Goal: Task Accomplishment & Management: Use online tool/utility

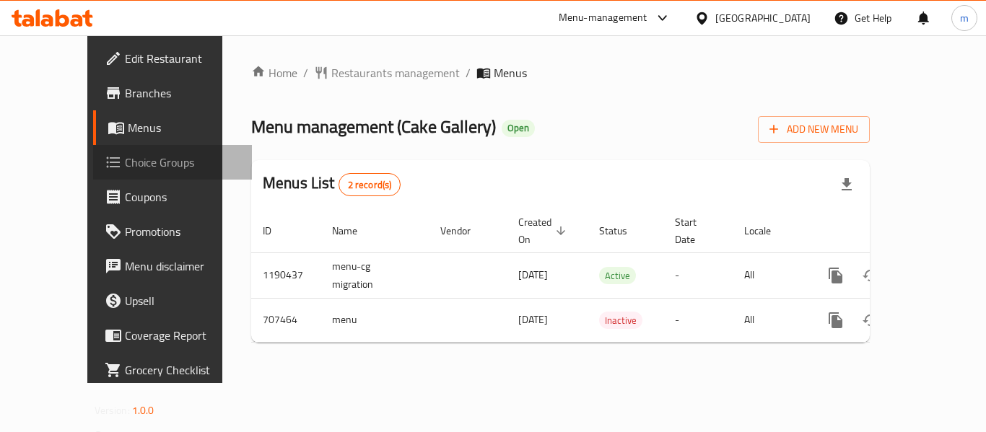
click at [125, 167] on span "Choice Groups" at bounding box center [182, 162] width 115 height 17
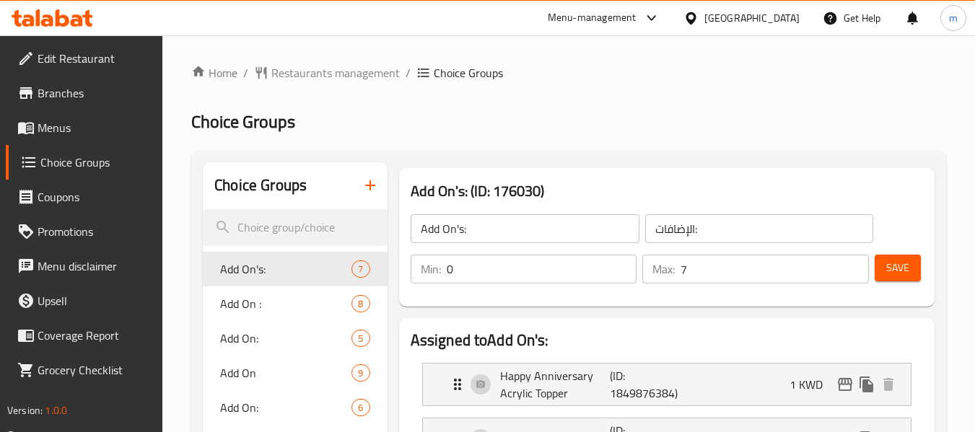
click at [246, 341] on div at bounding box center [487, 216] width 975 height 432
click at [246, 333] on div at bounding box center [487, 216] width 975 height 432
click at [354, 341] on div at bounding box center [487, 216] width 975 height 432
click at [359, 341] on div at bounding box center [487, 216] width 975 height 432
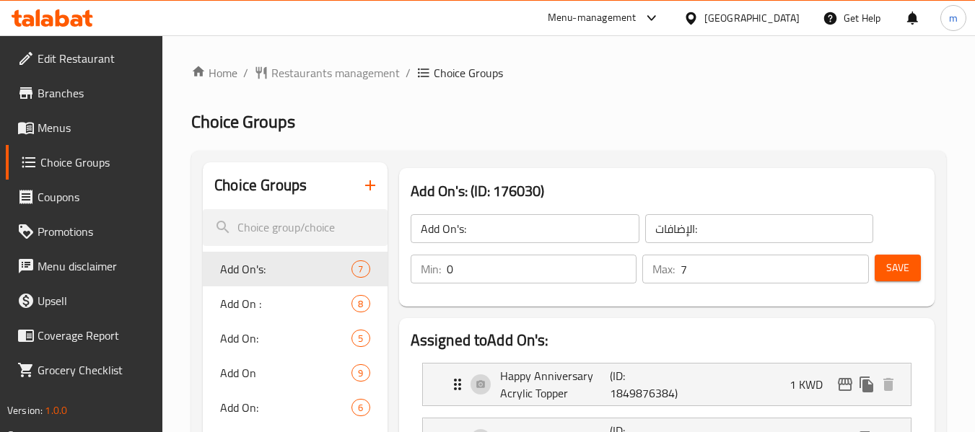
click at [368, 336] on div at bounding box center [487, 216] width 975 height 432
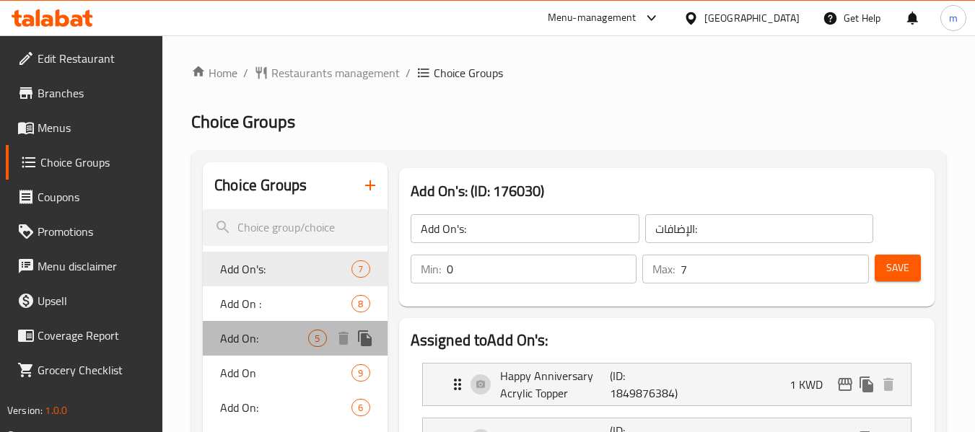
click at [261, 340] on span "Add On:" at bounding box center [264, 338] width 88 height 17
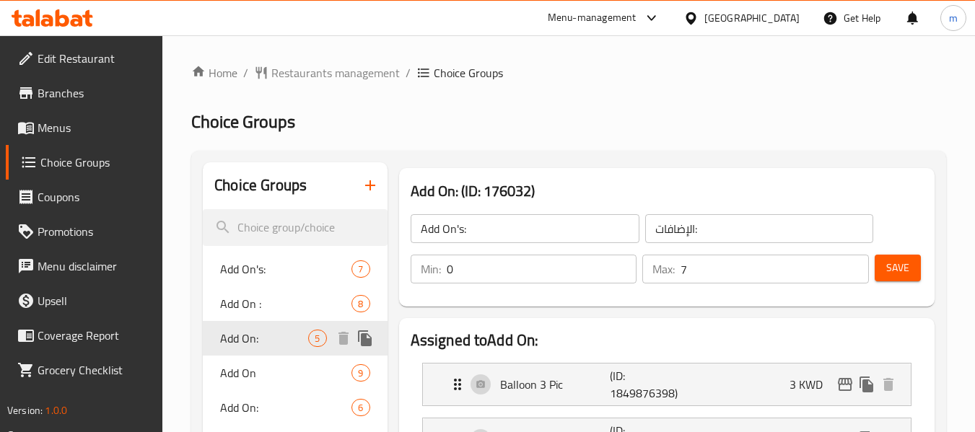
type input "Add On:"
type input "الاضافات:"
type input "5"
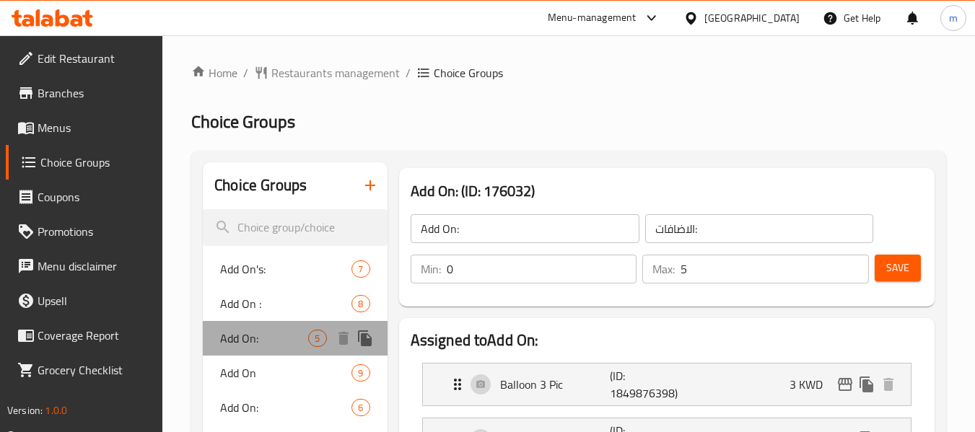
click at [263, 341] on span "Add On:" at bounding box center [264, 338] width 88 height 17
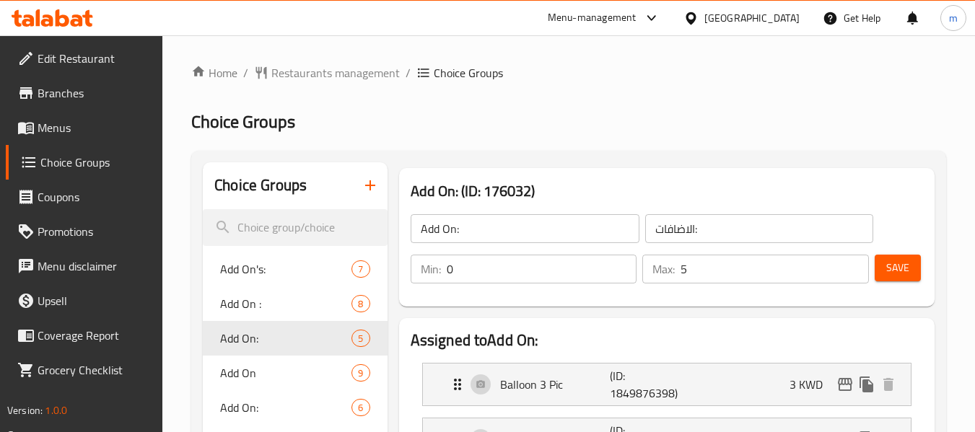
click at [84, 17] on icon at bounding box center [87, 18] width 10 height 17
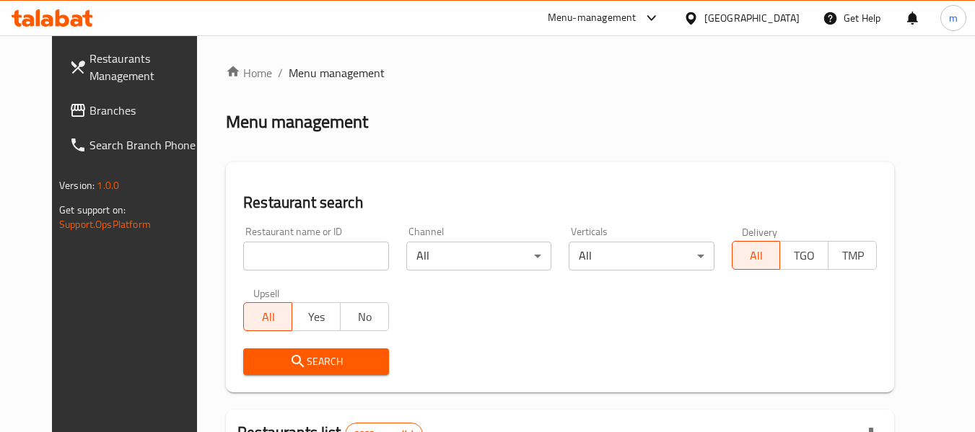
click at [89, 115] on span "Branches" at bounding box center [146, 110] width 114 height 17
